Goal: Contribute content: Contribute content

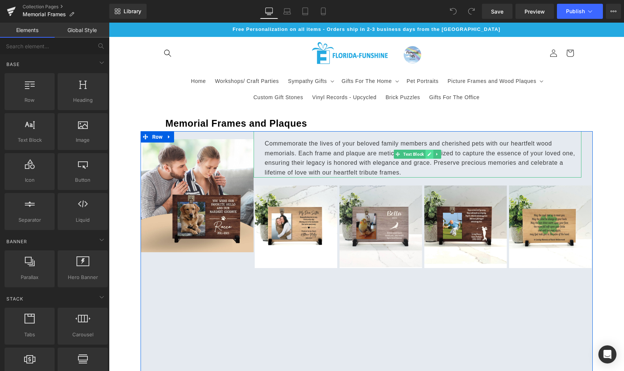
click at [427, 154] on icon at bounding box center [429, 154] width 4 height 5
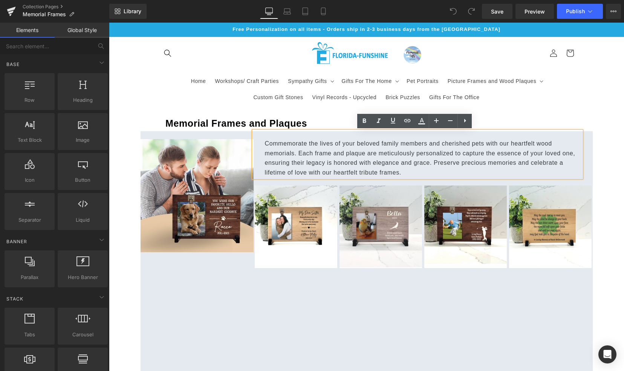
click at [553, 142] on p "Commemorate the lives of your beloved family members and cherished pets with ou…" at bounding box center [423, 158] width 316 height 38
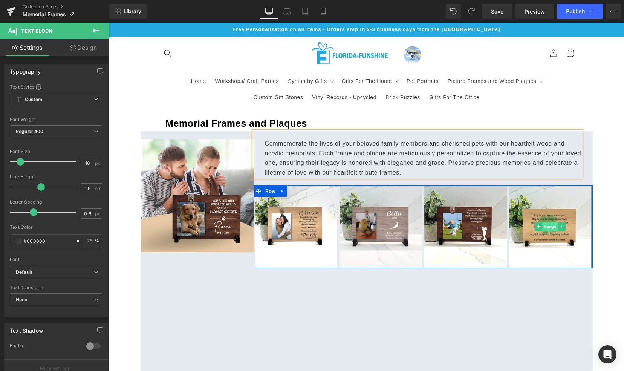
click at [546, 226] on span "Image" at bounding box center [549, 226] width 15 height 9
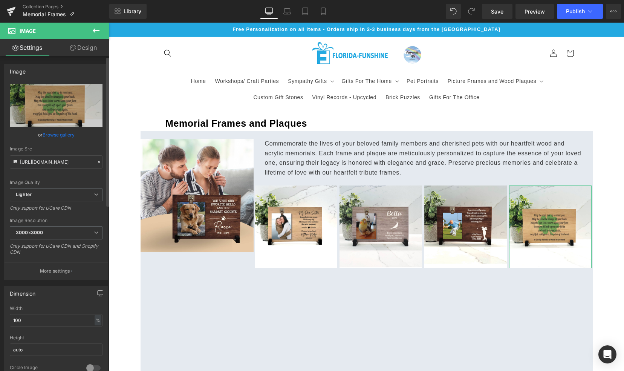
click at [50, 133] on link "Browse gallery" at bounding box center [59, 134] width 32 height 13
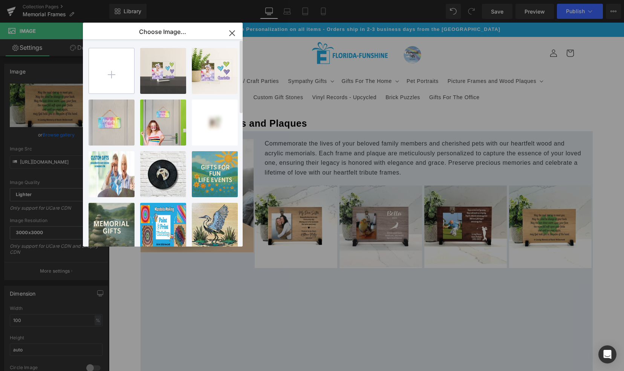
click at [114, 75] on input "file" at bounding box center [111, 70] width 45 height 45
type input "C:\fakepath\acrylic frame - paw print - ilcsy - photo.png"
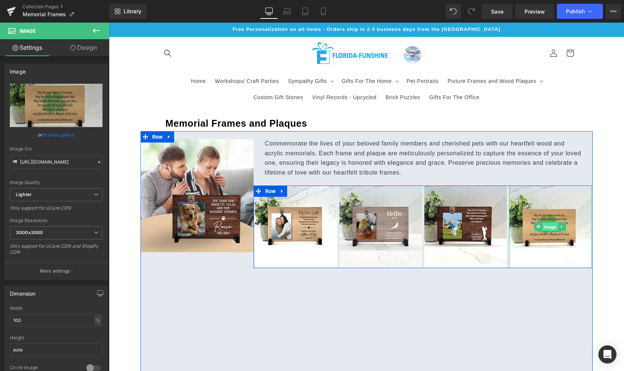
click at [545, 225] on span "Image" at bounding box center [549, 226] width 15 height 9
click at [545, 226] on span "Image" at bounding box center [549, 226] width 15 height 9
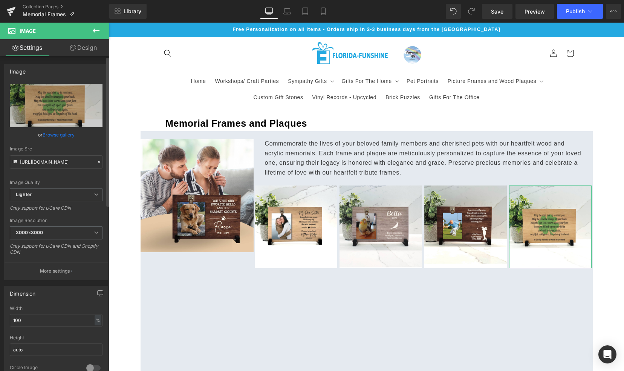
click at [56, 136] on link "Browse gallery" at bounding box center [59, 134] width 32 height 13
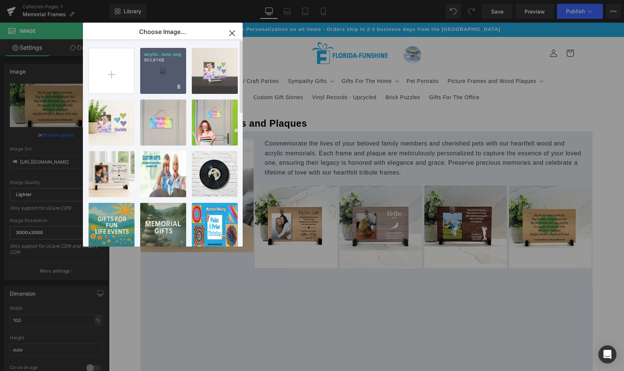
click at [163, 83] on div "acrylic...hoto.png 953.81 KB" at bounding box center [163, 71] width 46 height 46
type input "https://ucarecdn.com/75d1541d-f151-4f58-8942-fe9d9f6c49e1/-/format/auto/-/previ…"
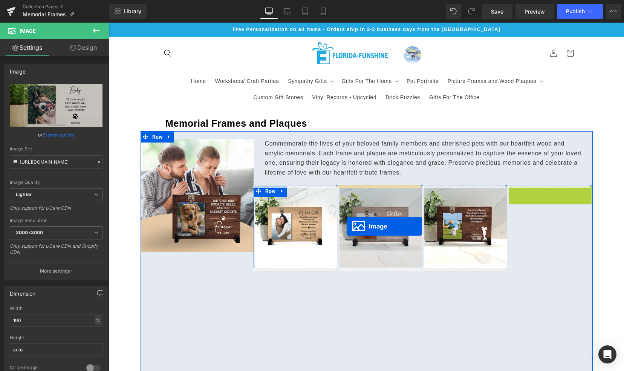
drag, startPoint x: 545, startPoint y: 225, endPoint x: 347, endPoint y: 226, distance: 198.1
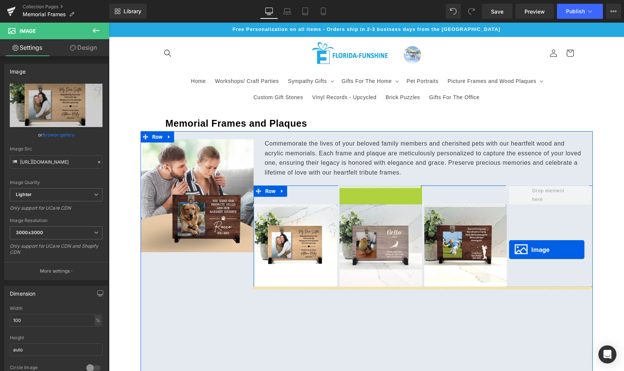
drag, startPoint x: 377, startPoint y: 226, endPoint x: 509, endPoint y: 249, distance: 133.5
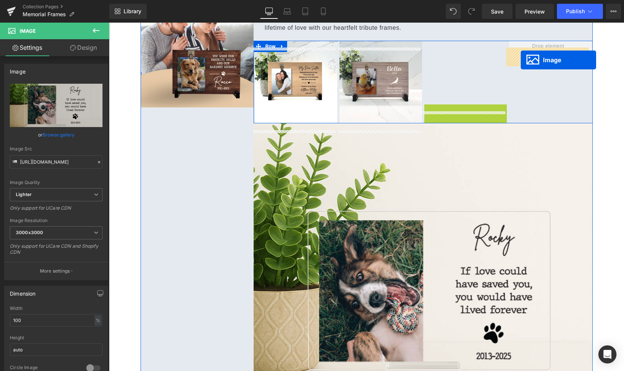
scroll to position [122, 0]
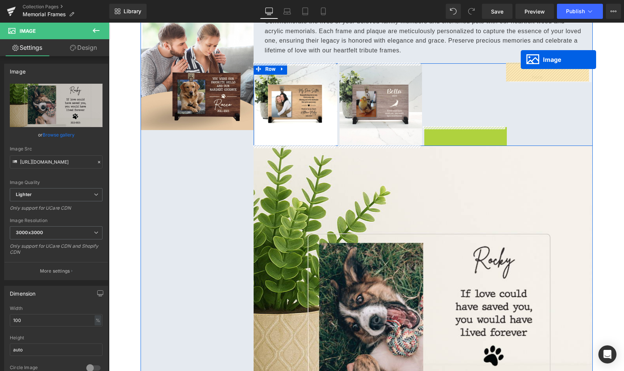
drag, startPoint x: 449, startPoint y: 81, endPoint x: 521, endPoint y: 52, distance: 77.1
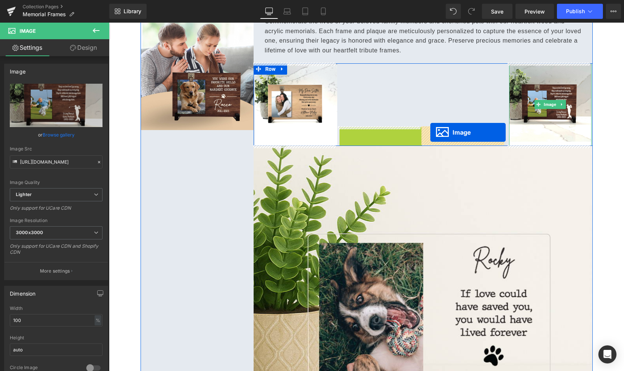
drag, startPoint x: 366, startPoint y: 103, endPoint x: 430, endPoint y: 134, distance: 71.3
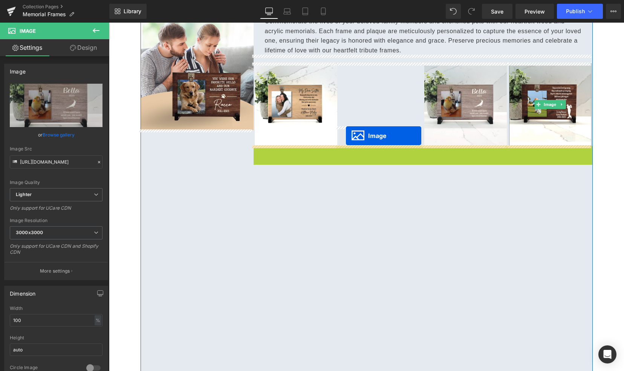
drag, startPoint x: 409, startPoint y: 316, endPoint x: 346, endPoint y: 136, distance: 190.8
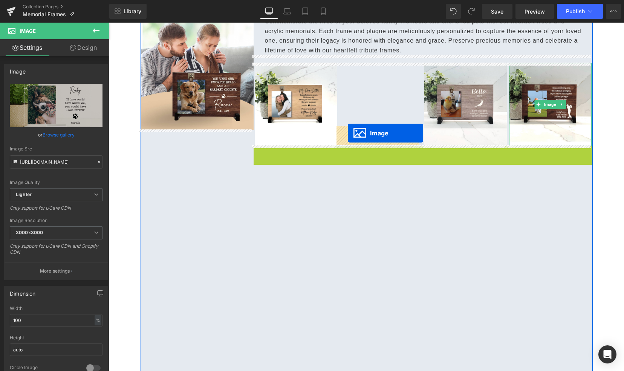
drag, startPoint x: 407, startPoint y: 315, endPoint x: 348, endPoint y: 133, distance: 190.9
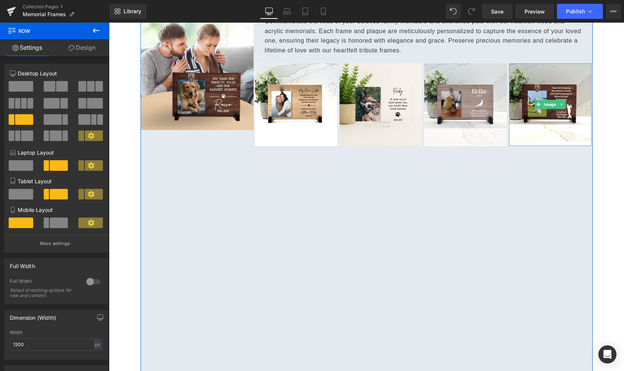
scroll to position [115, 0]
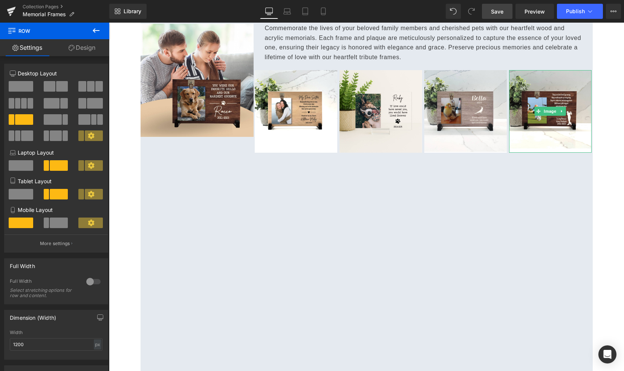
click at [497, 13] on span "Save" at bounding box center [497, 12] width 12 height 8
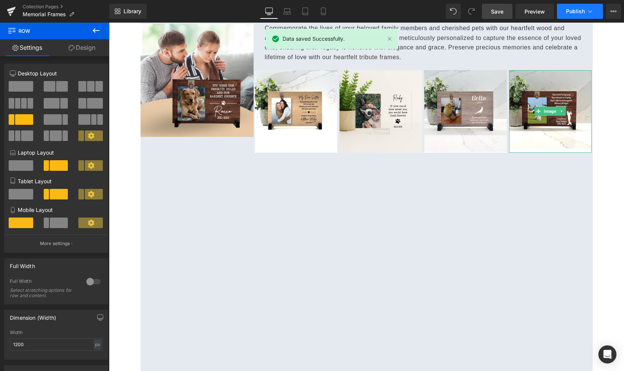
click at [579, 11] on span "Publish" at bounding box center [575, 11] width 19 height 6
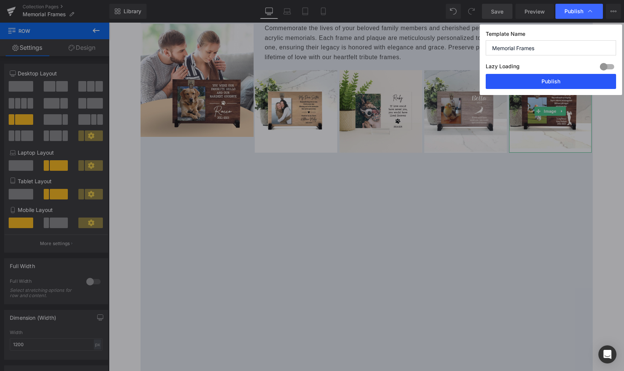
click at [517, 82] on button "Publish" at bounding box center [550, 81] width 130 height 15
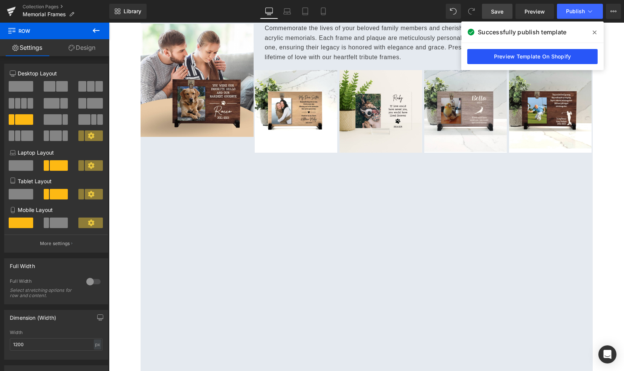
click at [531, 56] on link "Preview Template On Shopify" at bounding box center [532, 56] width 130 height 15
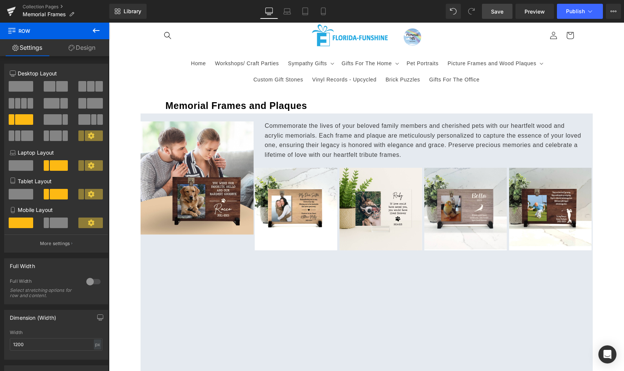
scroll to position [0, 0]
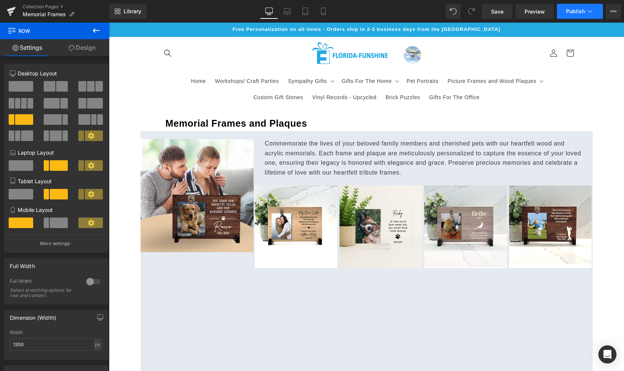
click at [574, 9] on span "Publish" at bounding box center [575, 11] width 19 height 6
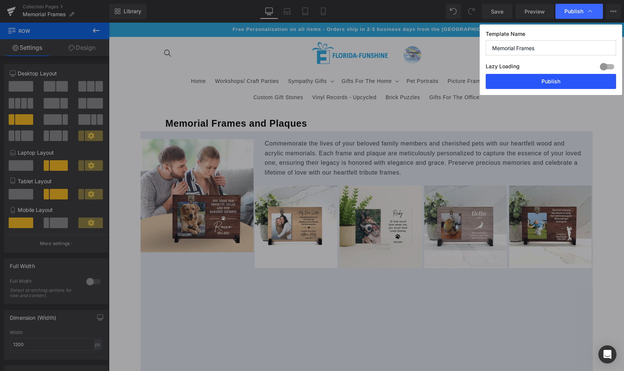
click at [522, 81] on button "Publish" at bounding box center [550, 81] width 130 height 15
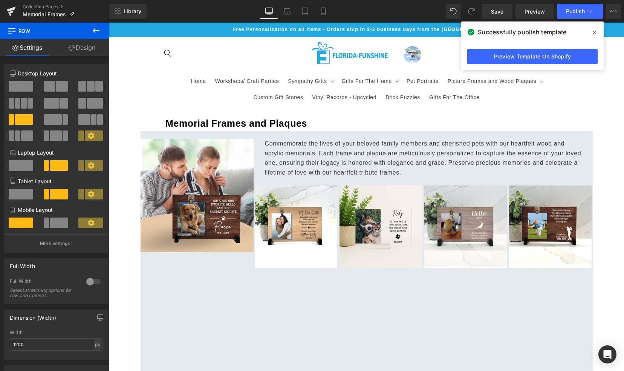
click at [594, 32] on icon at bounding box center [594, 33] width 4 height 4
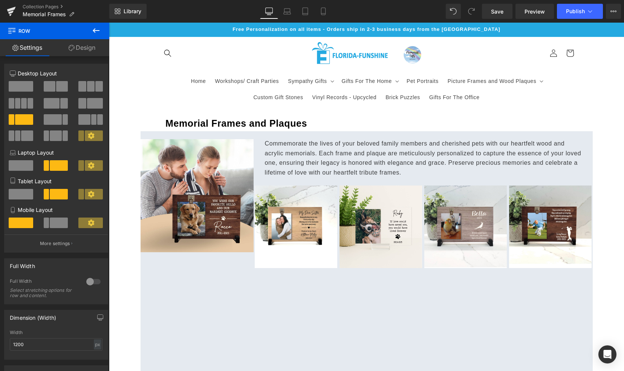
click at [96, 28] on icon at bounding box center [96, 30] width 9 height 9
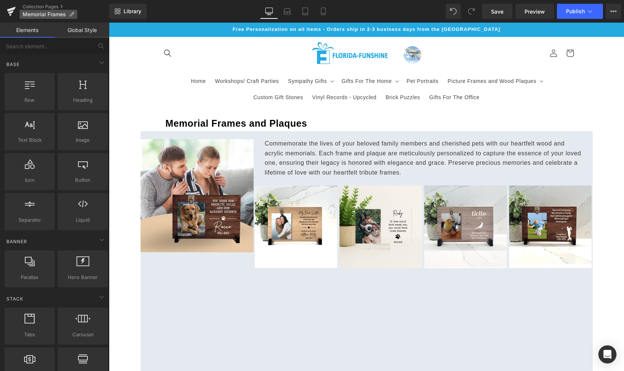
click at [47, 10] on p "Memorial Frames" at bounding box center [49, 14] width 58 height 9
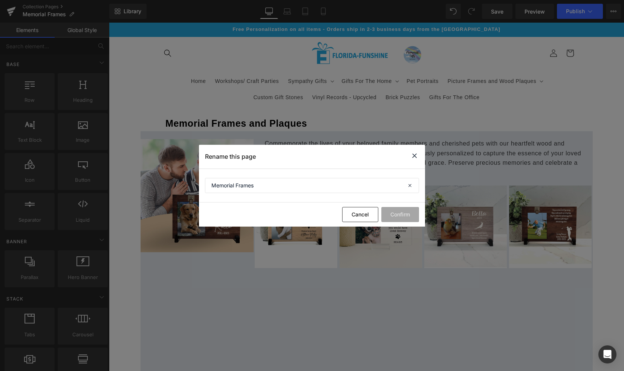
click at [414, 157] on icon at bounding box center [414, 155] width 9 height 9
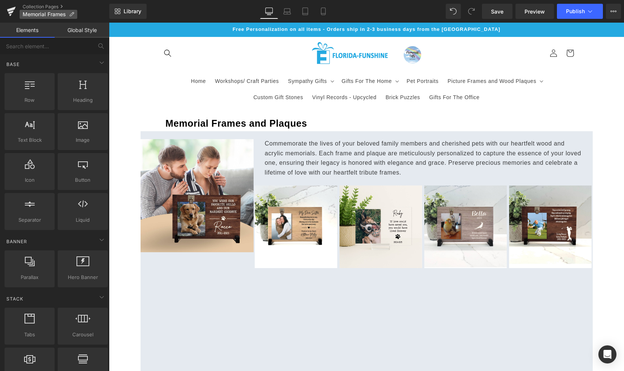
click at [72, 14] on icon at bounding box center [71, 14] width 5 height 5
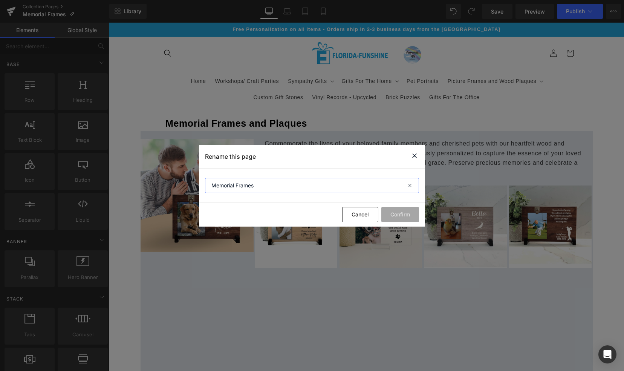
click at [261, 185] on input "Memorial Frames" at bounding box center [312, 185] width 214 height 15
type input "Memorial Frames - all"
click at [401, 215] on button "Confirm" at bounding box center [400, 214] width 38 height 15
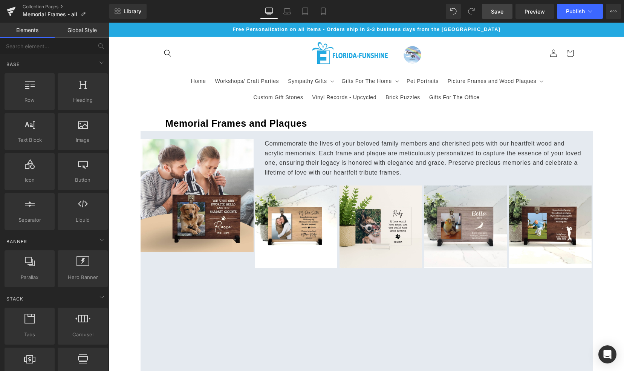
click at [501, 13] on span "Save" at bounding box center [497, 12] width 12 height 8
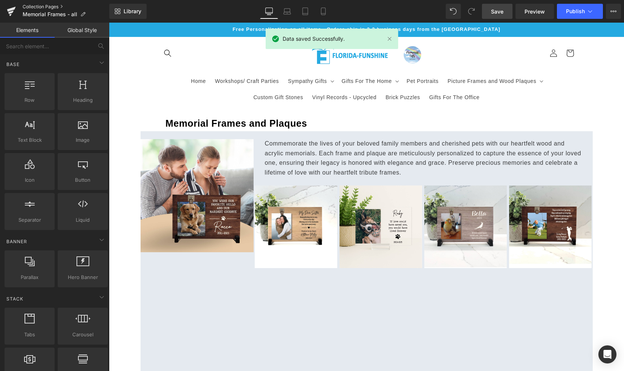
click at [49, 5] on link "Collection Pages" at bounding box center [66, 7] width 87 height 6
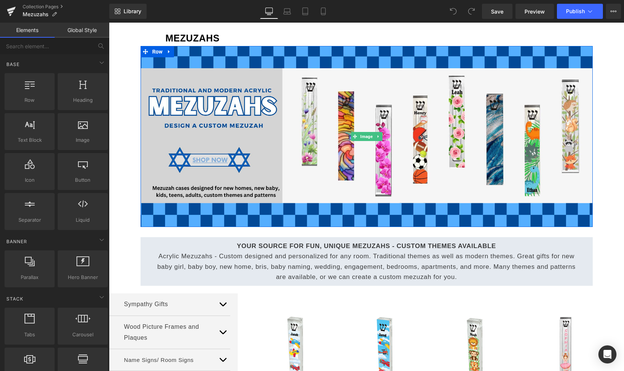
scroll to position [84, 0]
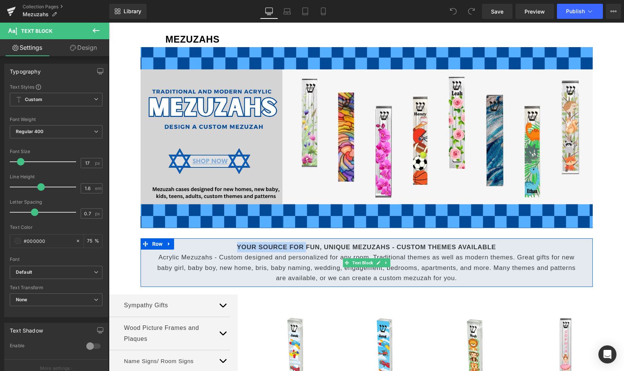
drag, startPoint x: 235, startPoint y: 246, endPoint x: 302, endPoint y: 244, distance: 67.8
click at [302, 244] on strong "YOUR SOURCE FOR FUN, UNIQUE MEZUZAHS - CUSTOM THEMES AVAILABLE" at bounding box center [366, 246] width 259 height 7
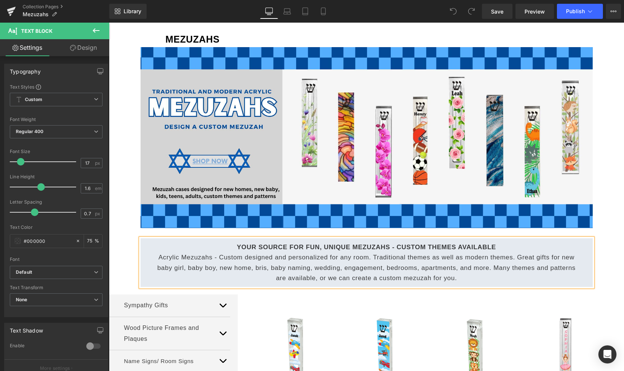
click at [271, 257] on p "Acrylic Mezuzahs - Custom designed and personalized for any room. Traditional t…" at bounding box center [366, 267] width 429 height 31
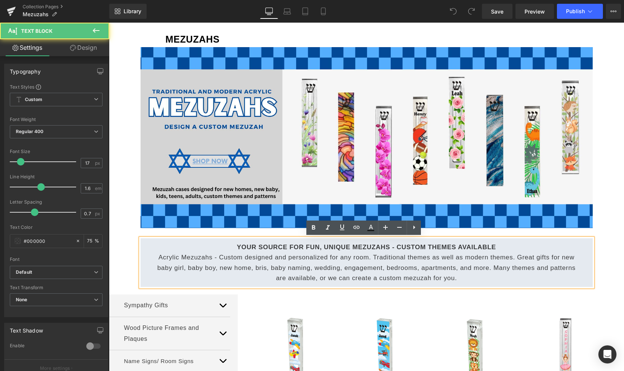
drag, startPoint x: 301, startPoint y: 246, endPoint x: 233, endPoint y: 240, distance: 68.0
click at [233, 240] on div "YOUR SOURCE FOR FUN, UNIQUE MEZUZAHS - CUSTOM THEMES AVAILABLE Acrylic Mezuzahs…" at bounding box center [366, 262] width 452 height 49
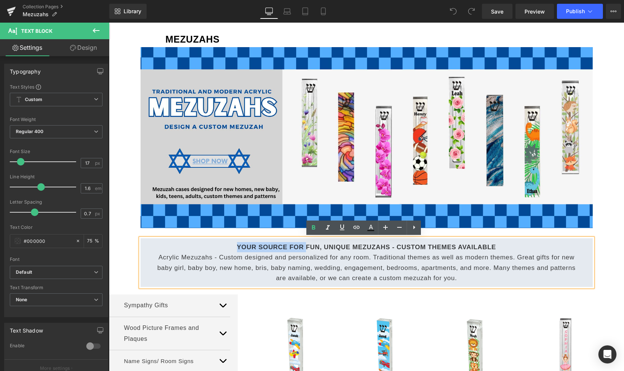
drag, startPoint x: 233, startPoint y: 241, endPoint x: 302, endPoint y: 243, distance: 69.3
click at [302, 243] on p "YOUR SOURCE FOR FUN, UNIQUE MEZUZAHS - CUSTOM THEMES AVAILABLE" at bounding box center [366, 247] width 429 height 10
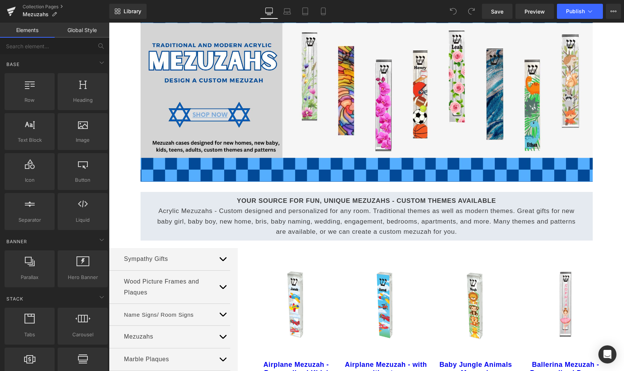
scroll to position [0, 0]
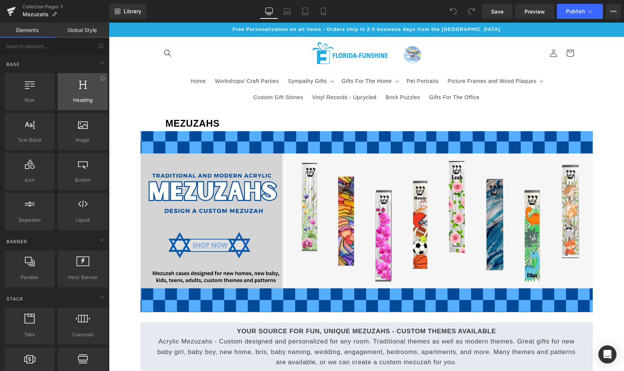
click at [86, 97] on span "Heading" at bounding box center [83, 100] width 46 height 8
click at [76, 101] on span "Heading" at bounding box center [83, 100] width 46 height 8
click at [85, 102] on span "Heading" at bounding box center [83, 100] width 46 height 8
click at [40, 14] on span "Mezuzahs" at bounding box center [36, 14] width 26 height 6
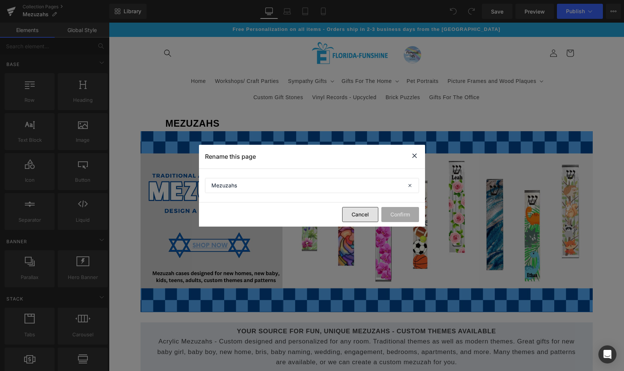
click at [359, 215] on button "Cancel" at bounding box center [360, 214] width 36 height 15
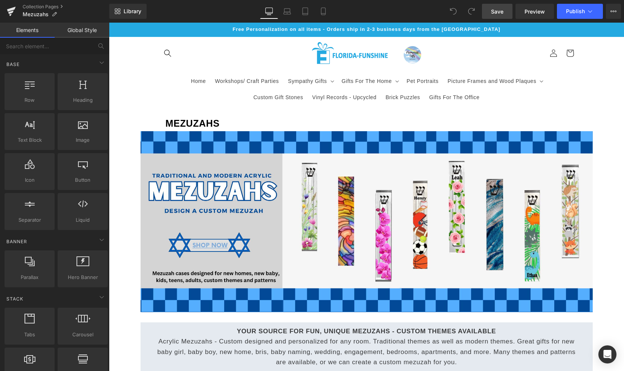
click at [496, 12] on span "Save" at bounding box center [497, 12] width 12 height 8
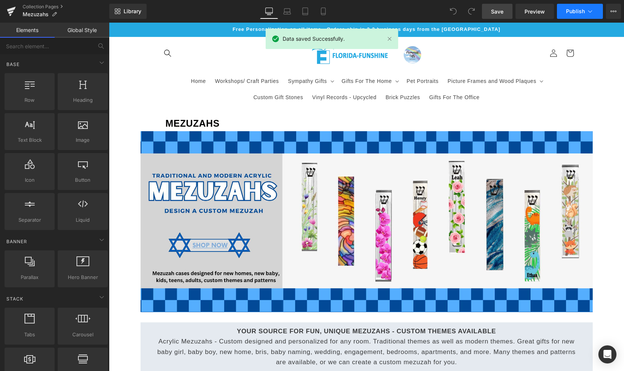
click at [579, 12] on span "Publish" at bounding box center [575, 11] width 19 height 6
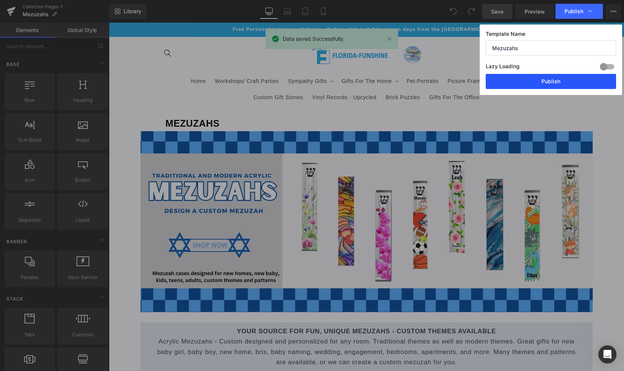
click at [508, 79] on button "Publish" at bounding box center [550, 81] width 130 height 15
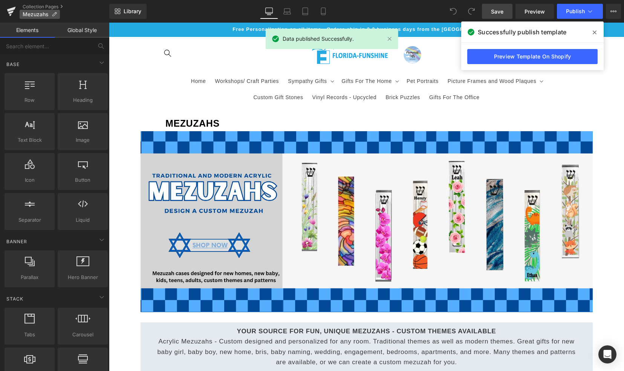
click at [38, 10] on p "Mezuzahs" at bounding box center [40, 14] width 40 height 9
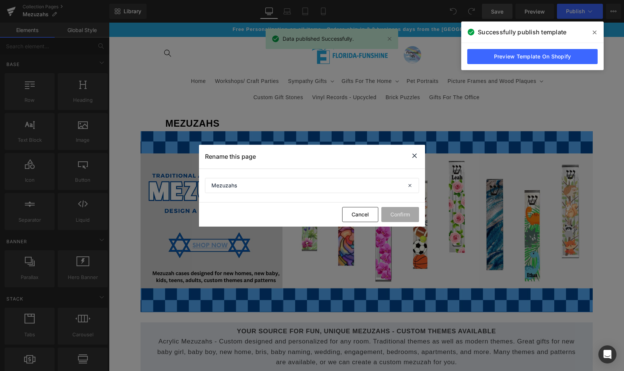
click at [414, 155] on icon at bounding box center [414, 155] width 9 height 9
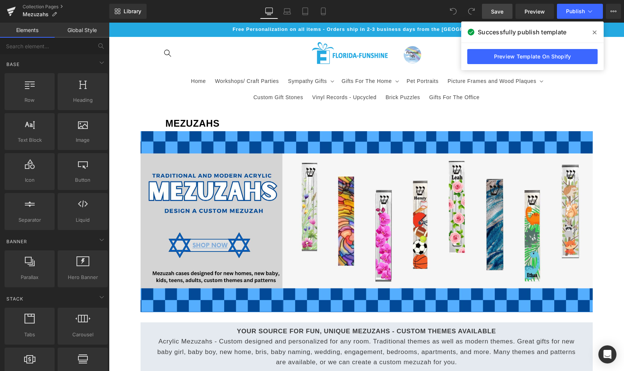
click at [596, 34] on icon at bounding box center [594, 32] width 4 height 6
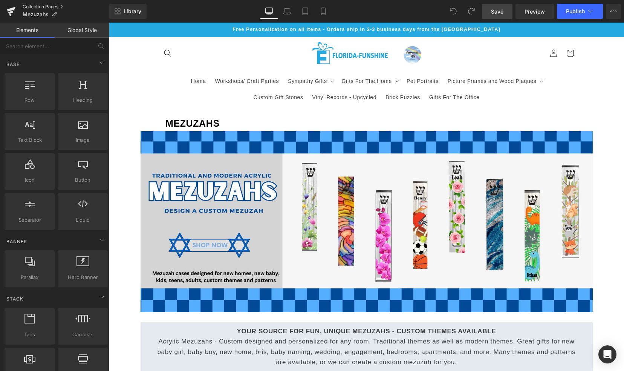
click at [41, 8] on link "Collection Pages" at bounding box center [66, 7] width 87 height 6
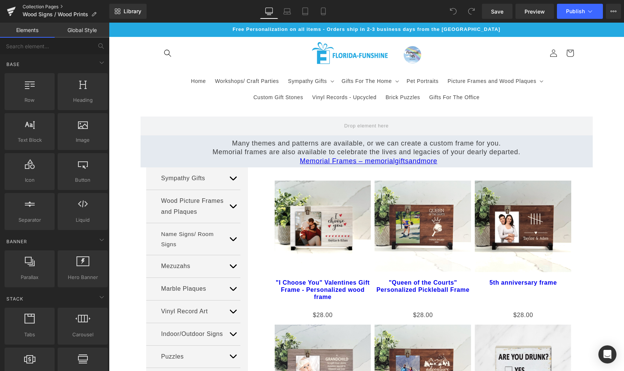
click at [45, 5] on link "Collection Pages" at bounding box center [66, 7] width 87 height 6
